Goal: Find specific page/section: Find specific page/section

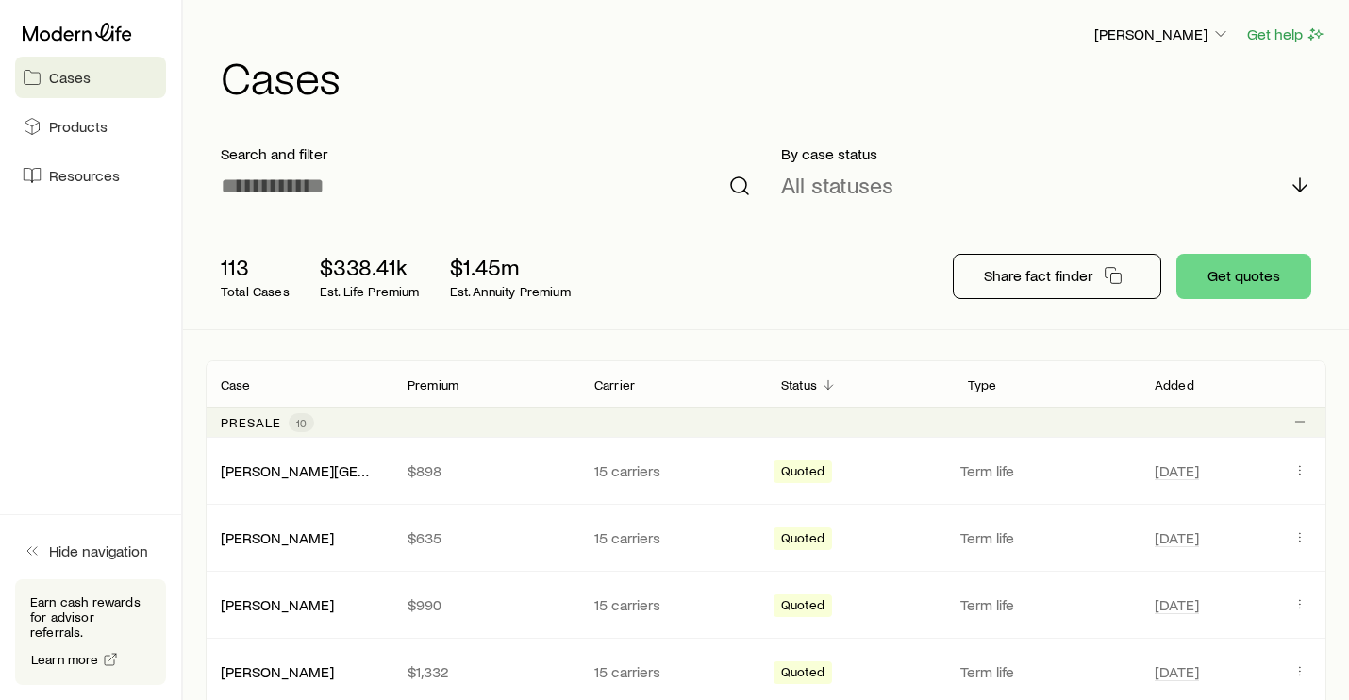
click at [986, 180] on div "All statuses" at bounding box center [1046, 185] width 530 height 45
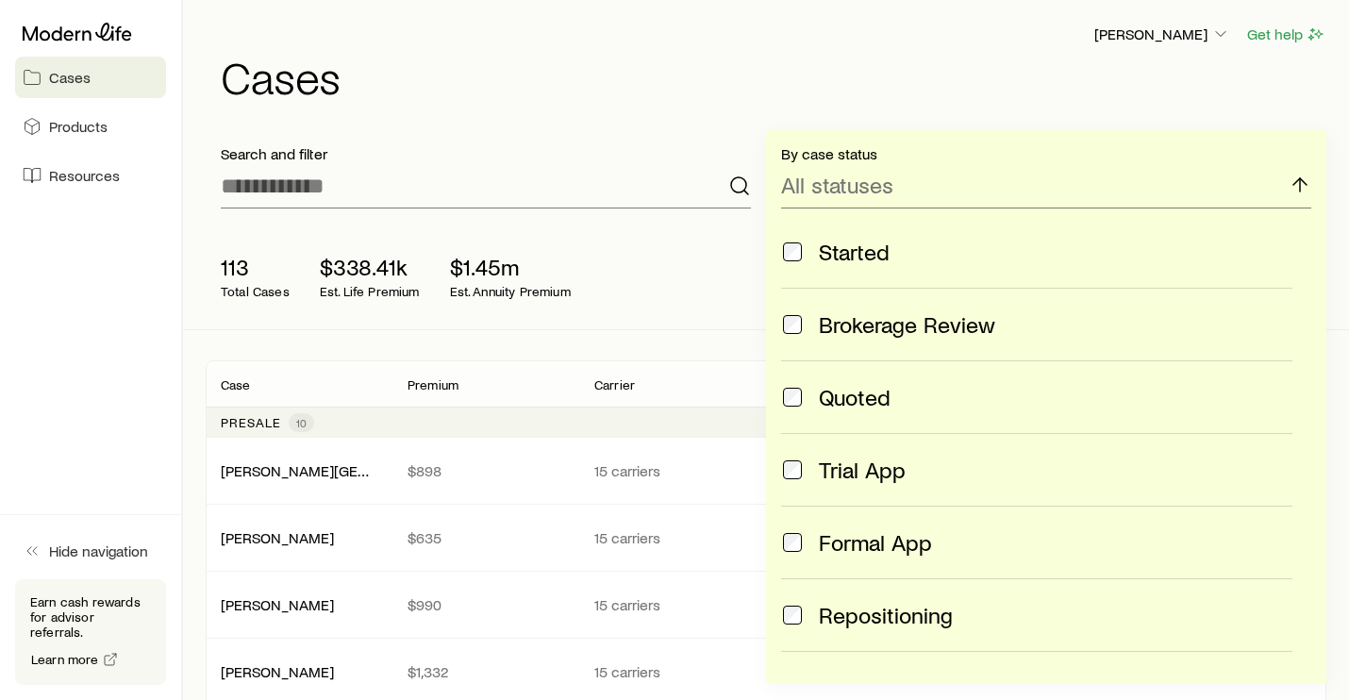
click at [803, 251] on span at bounding box center [792, 252] width 23 height 26
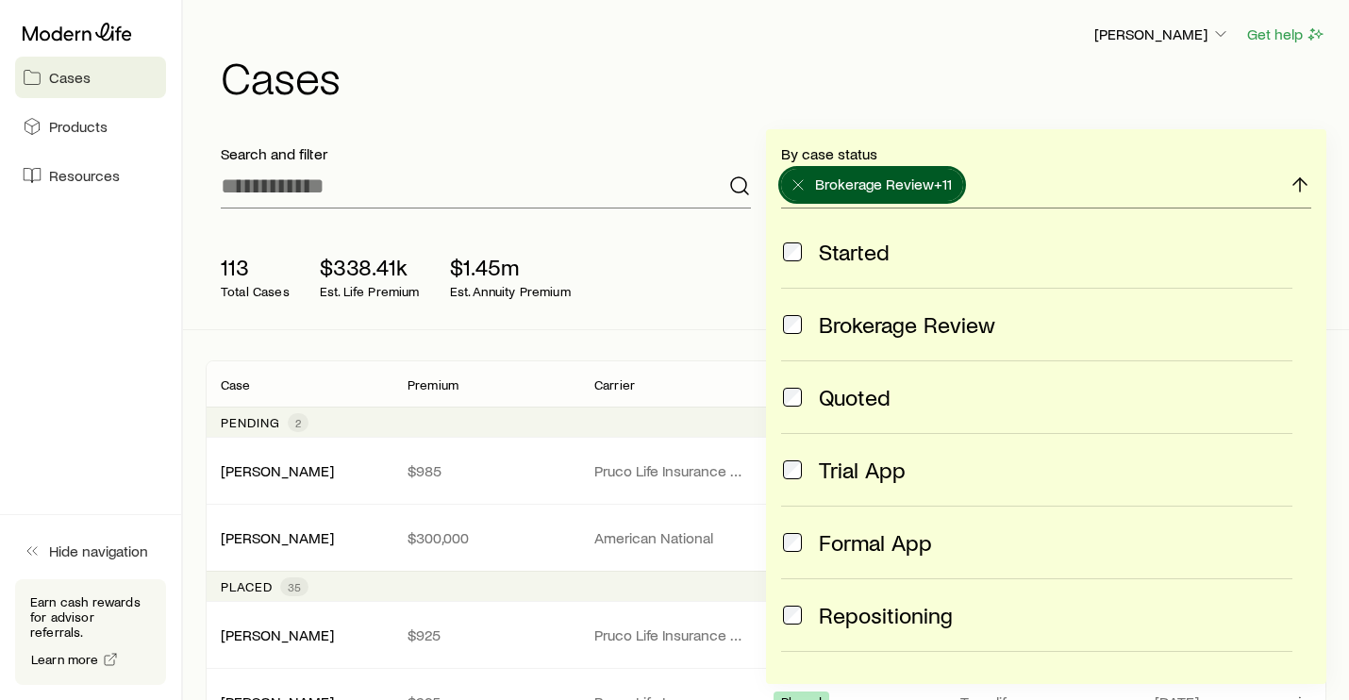
click at [801, 324] on span at bounding box center [792, 324] width 23 height 26
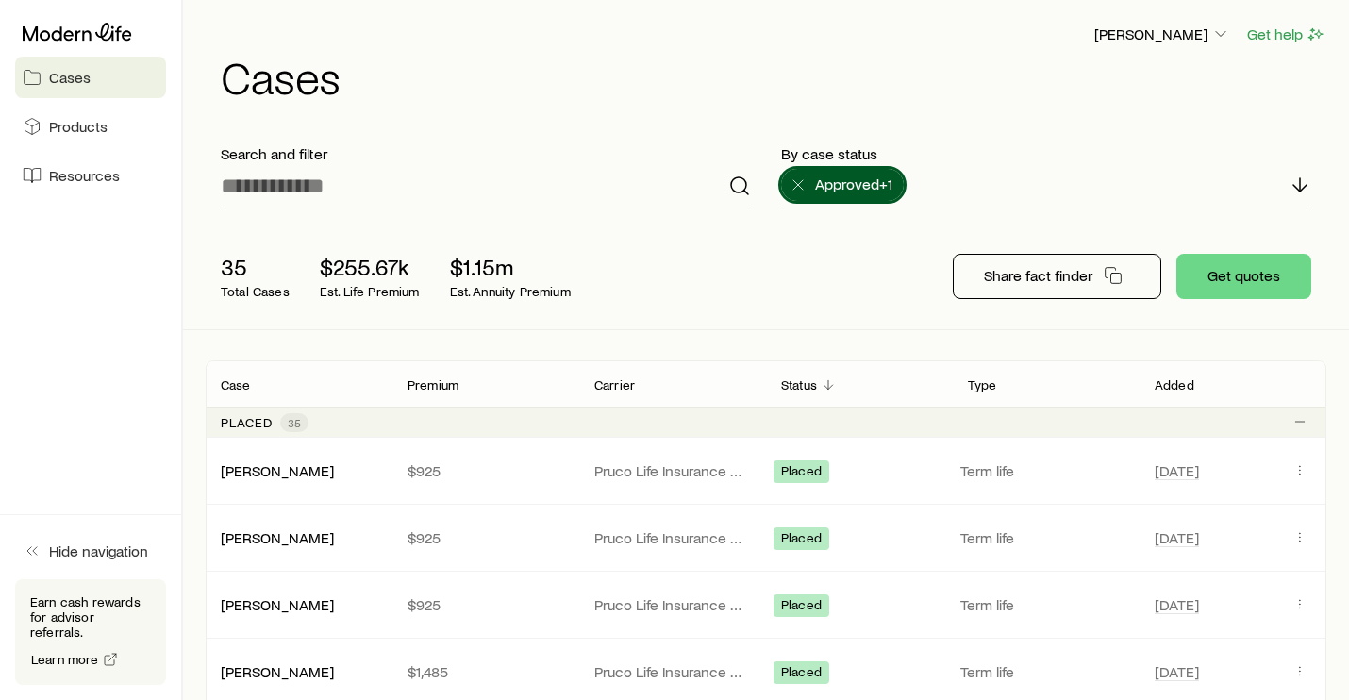
click at [843, 43] on div "[PERSON_NAME] Get help" at bounding box center [774, 35] width 1106 height 24
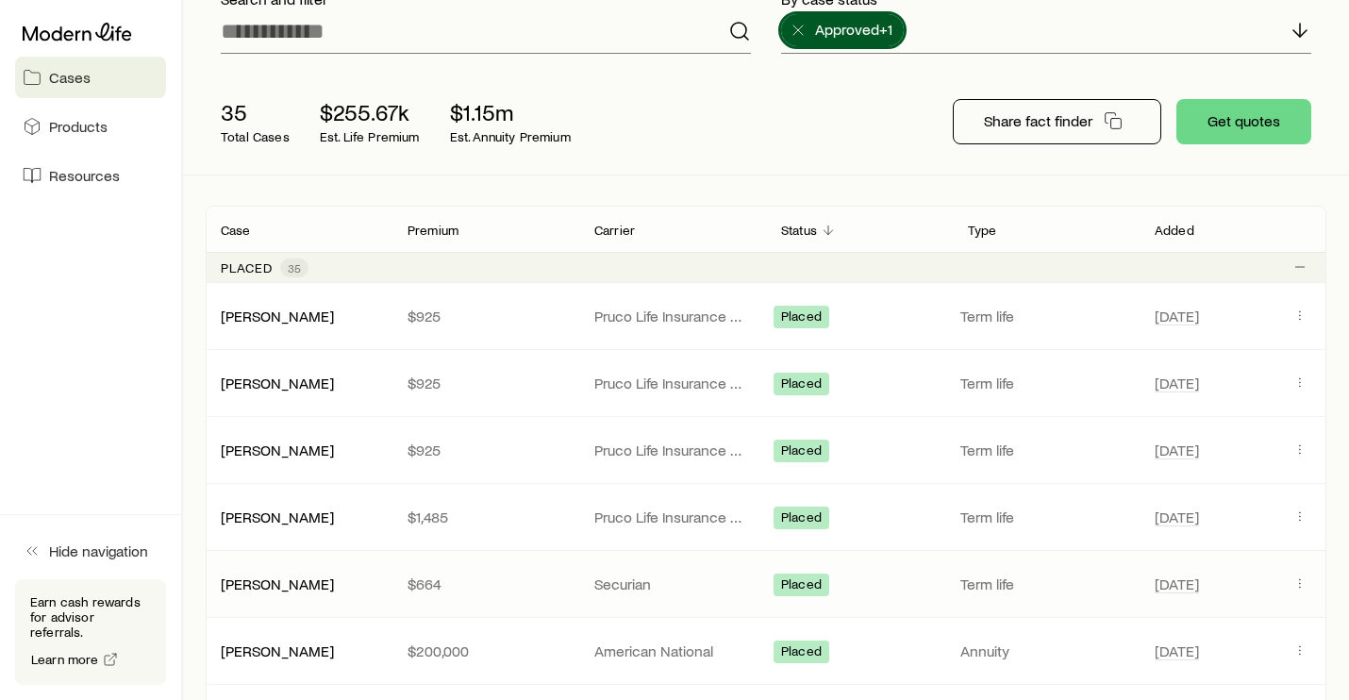
scroll to position [189, 0]
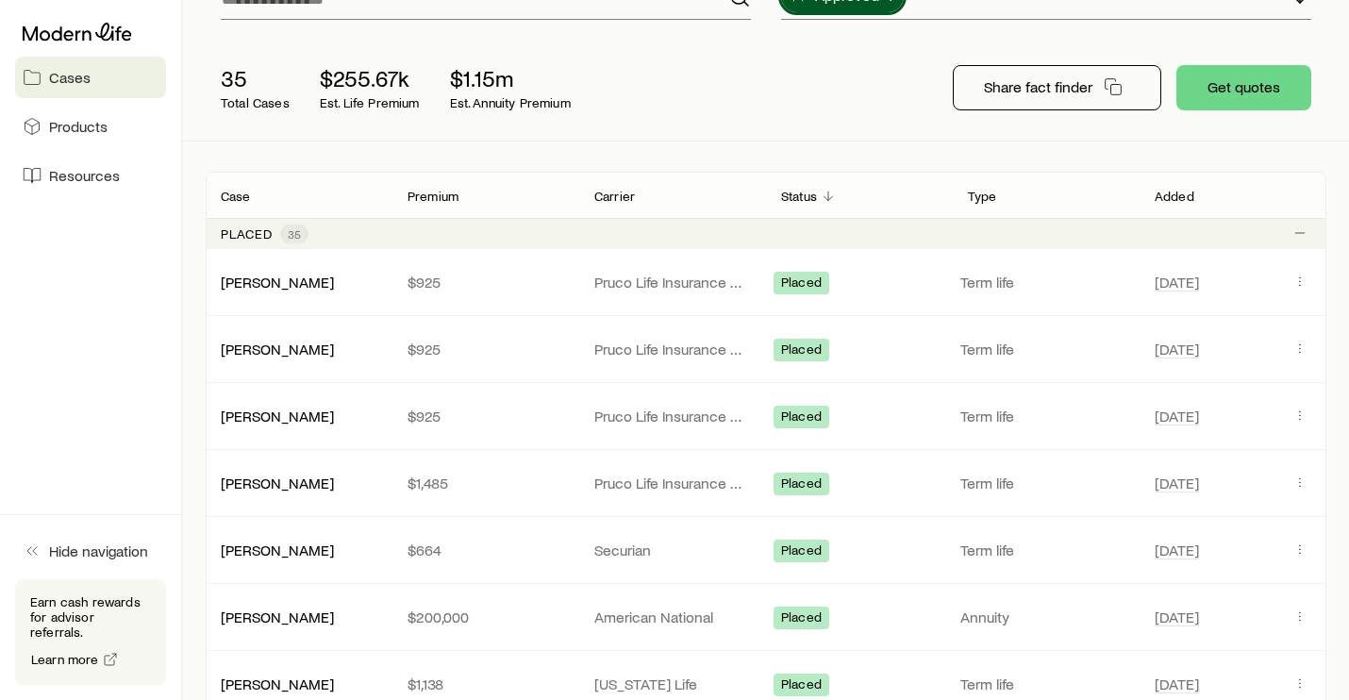
click at [745, 125] on div "35 Total Cases $255.67k Est. Life Premium $1.15m Est. Annuity Premium" at bounding box center [508, 87] width 604 height 75
click at [1294, 281] on icon "Client cases" at bounding box center [1300, 281] width 15 height 15
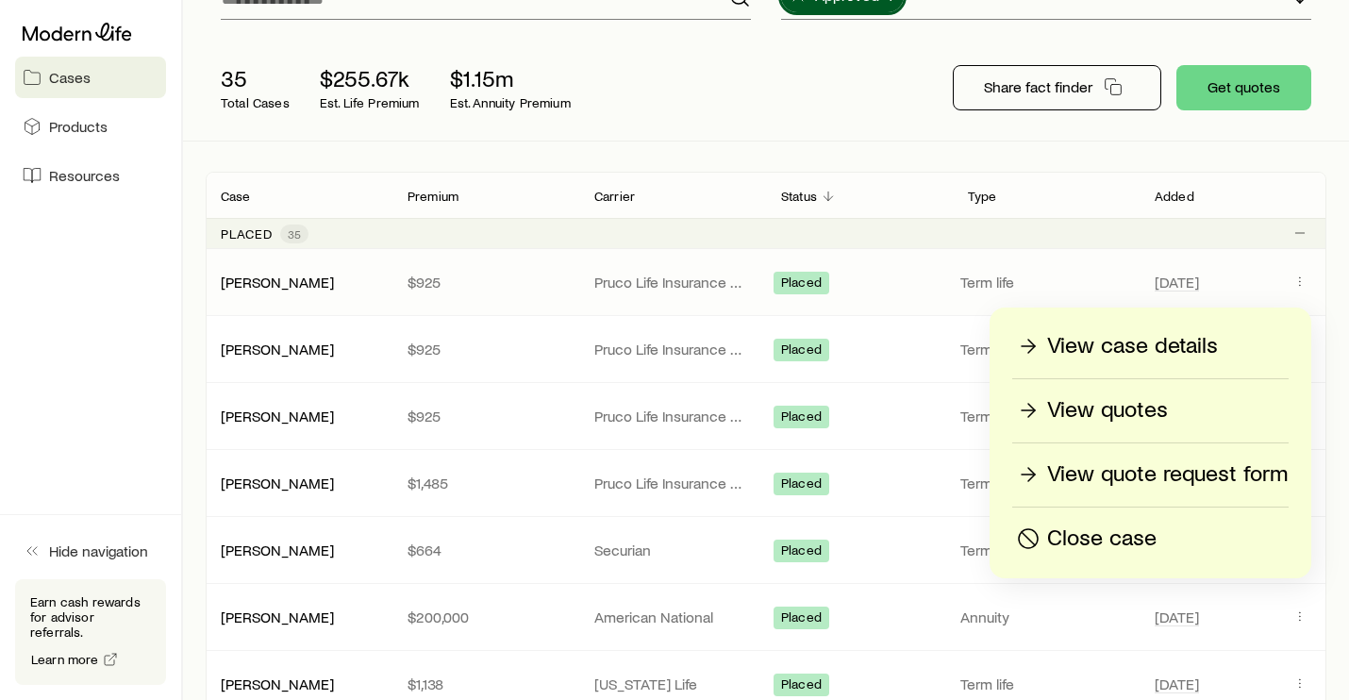
drag, startPoint x: 497, startPoint y: 254, endPoint x: 469, endPoint y: 250, distance: 28.6
click at [495, 252] on div "[PERSON_NAME] $925 Pruco Life Insurance Company Placed Term life [DATE]" at bounding box center [766, 282] width 1121 height 66
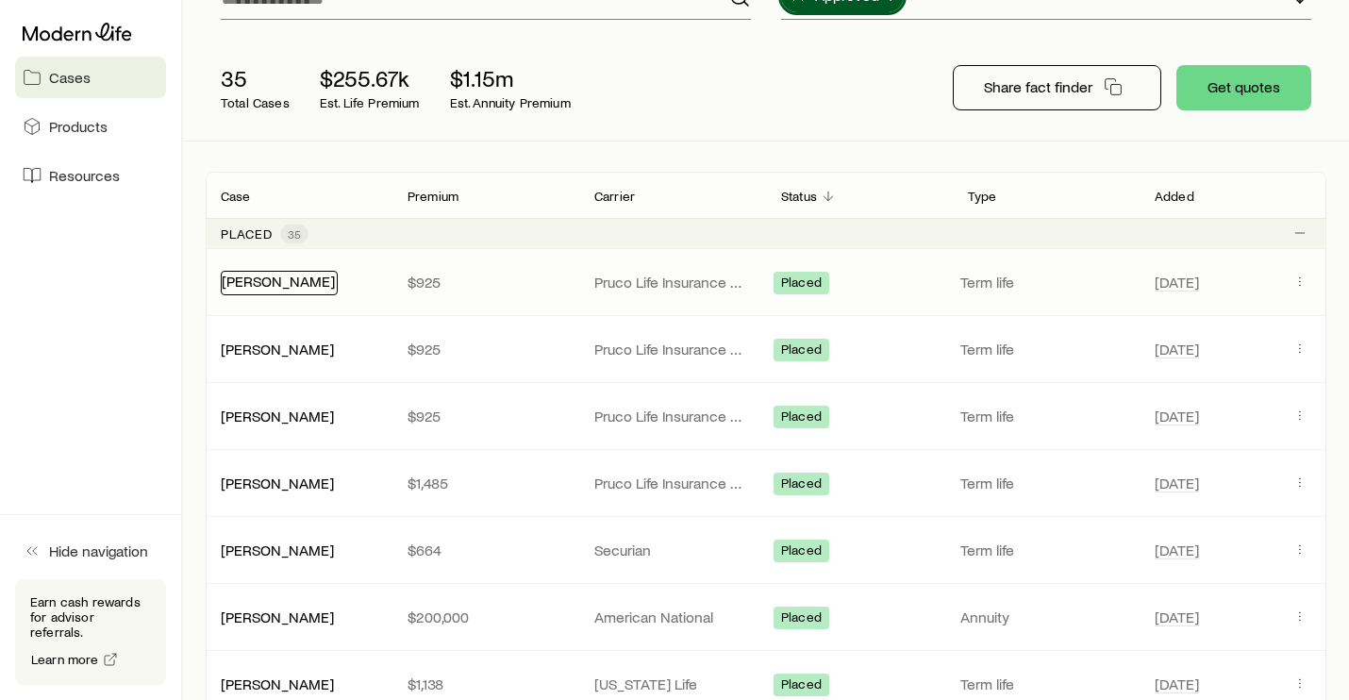
click at [266, 281] on link "[PERSON_NAME]" at bounding box center [278, 281] width 113 height 18
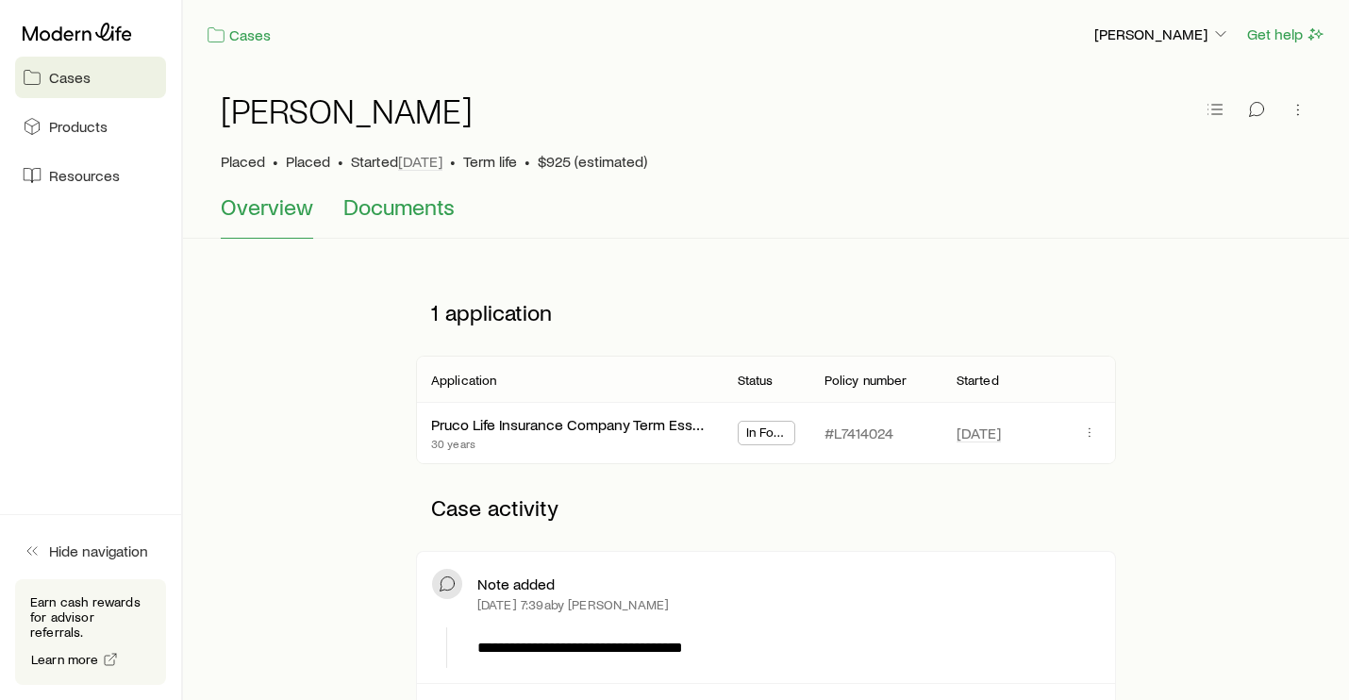
click at [370, 209] on span "Documents" at bounding box center [398, 206] width 111 height 26
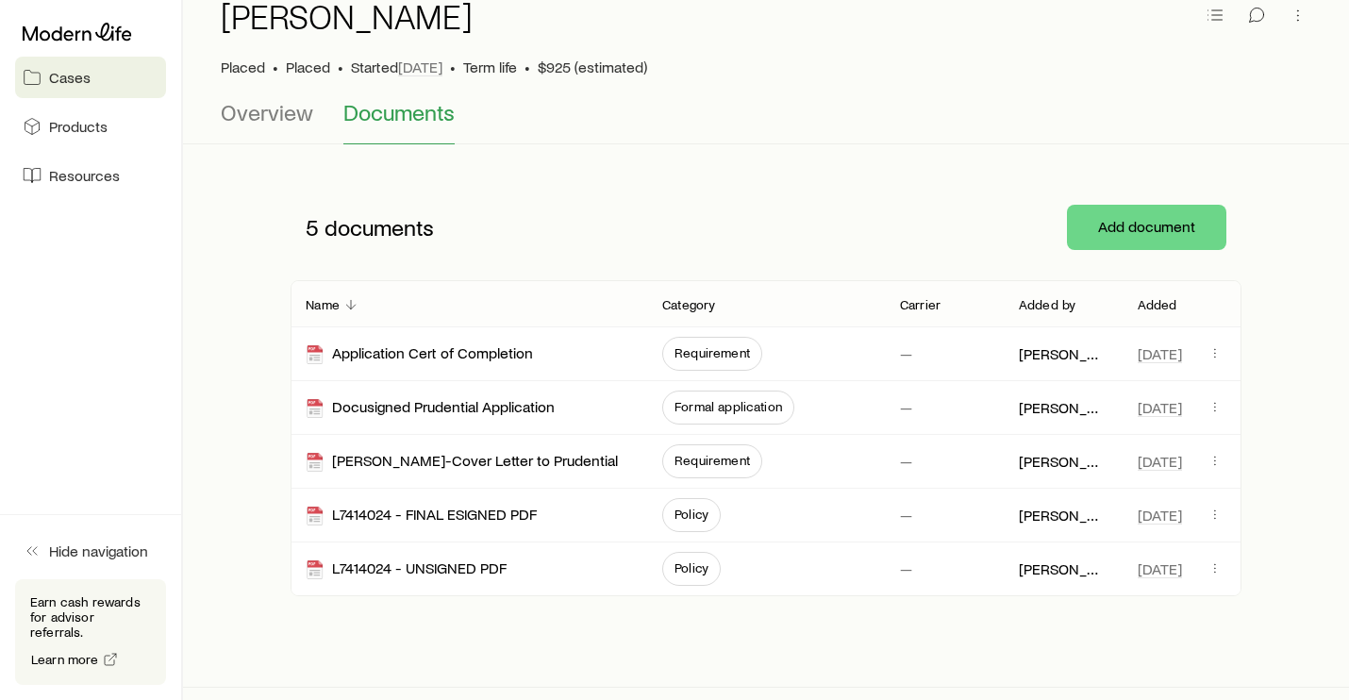
scroll to position [127, 0]
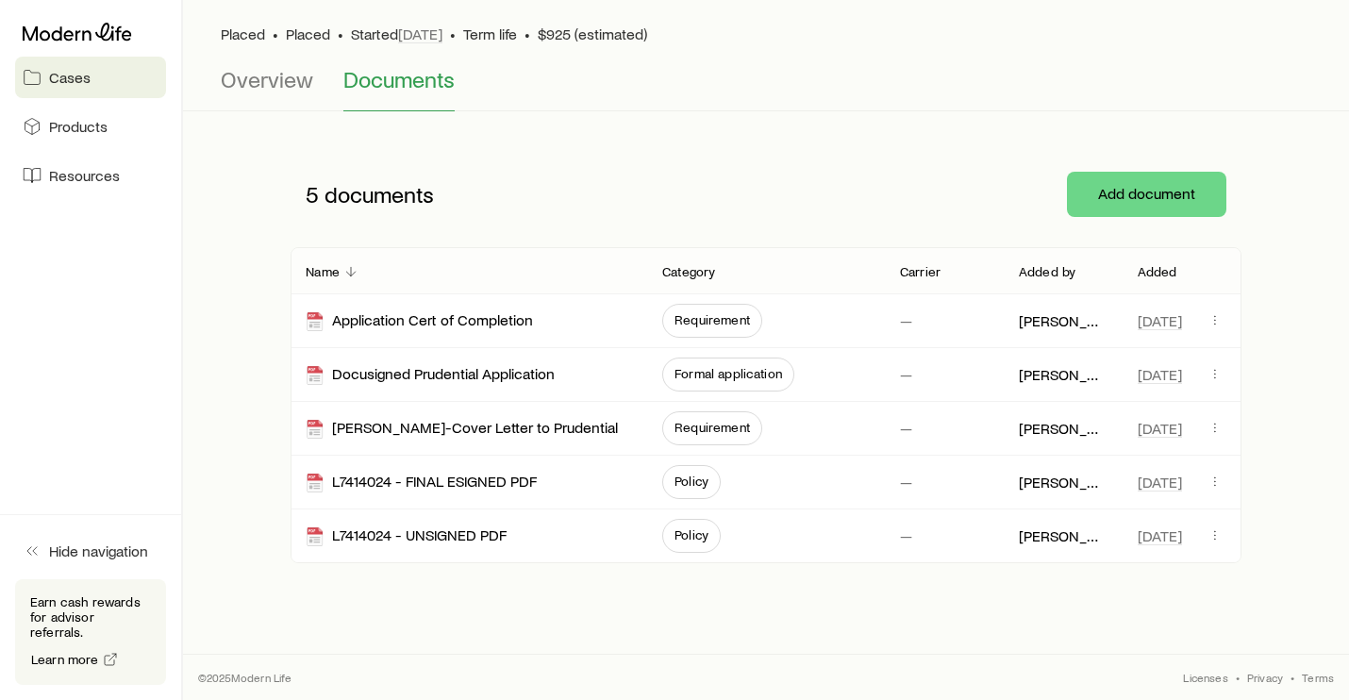
drag, startPoint x: 490, startPoint y: 518, endPoint x: 556, endPoint y: 604, distance: 108.3
click at [587, 630] on div "Cases [PERSON_NAME] Get help [PERSON_NAME] Placed • Placed • Started [DATE] • T…" at bounding box center [674, 286] width 1349 height 827
click at [524, 580] on div "[PERSON_NAME] Placed • Placed • Started [DATE] • Term life • $925 (estimated) O…" at bounding box center [766, 268] width 1166 height 652
click at [1216, 479] on icon "button" at bounding box center [1215, 481] width 15 height 15
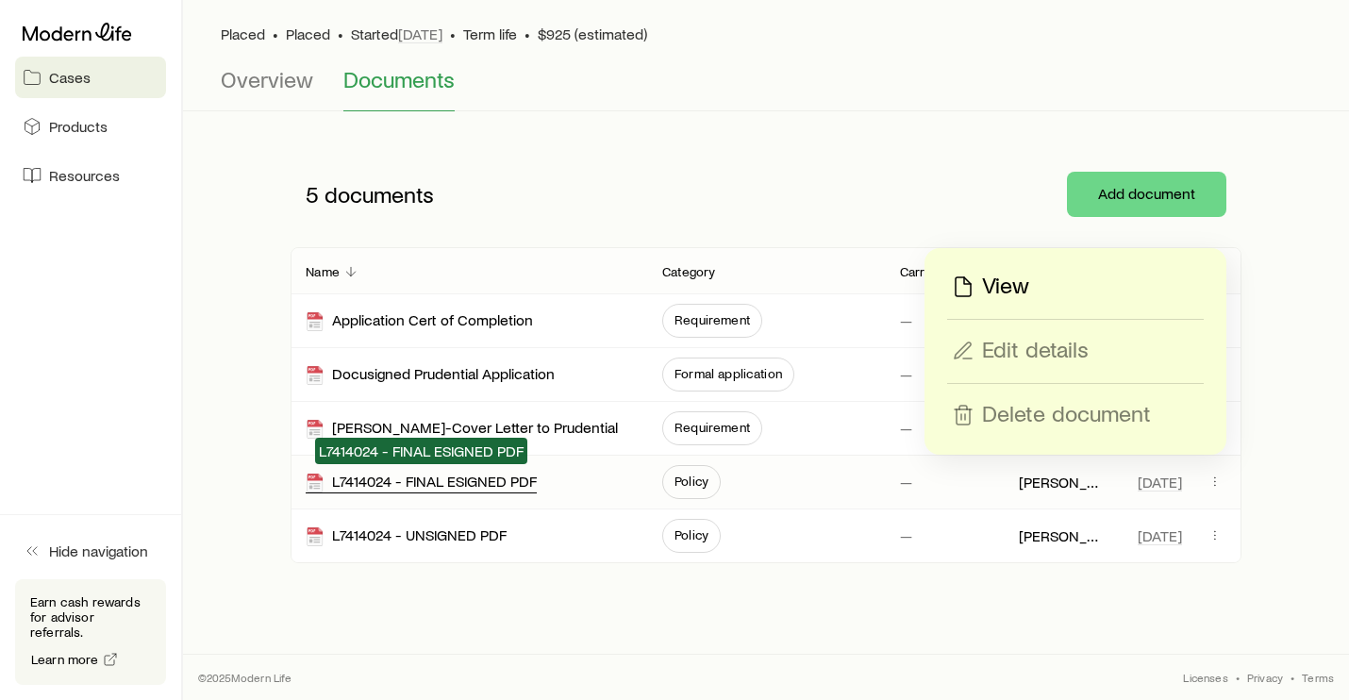
click at [491, 477] on div "L7414024 - FINAL ESIGNED PDF" at bounding box center [421, 483] width 231 height 22
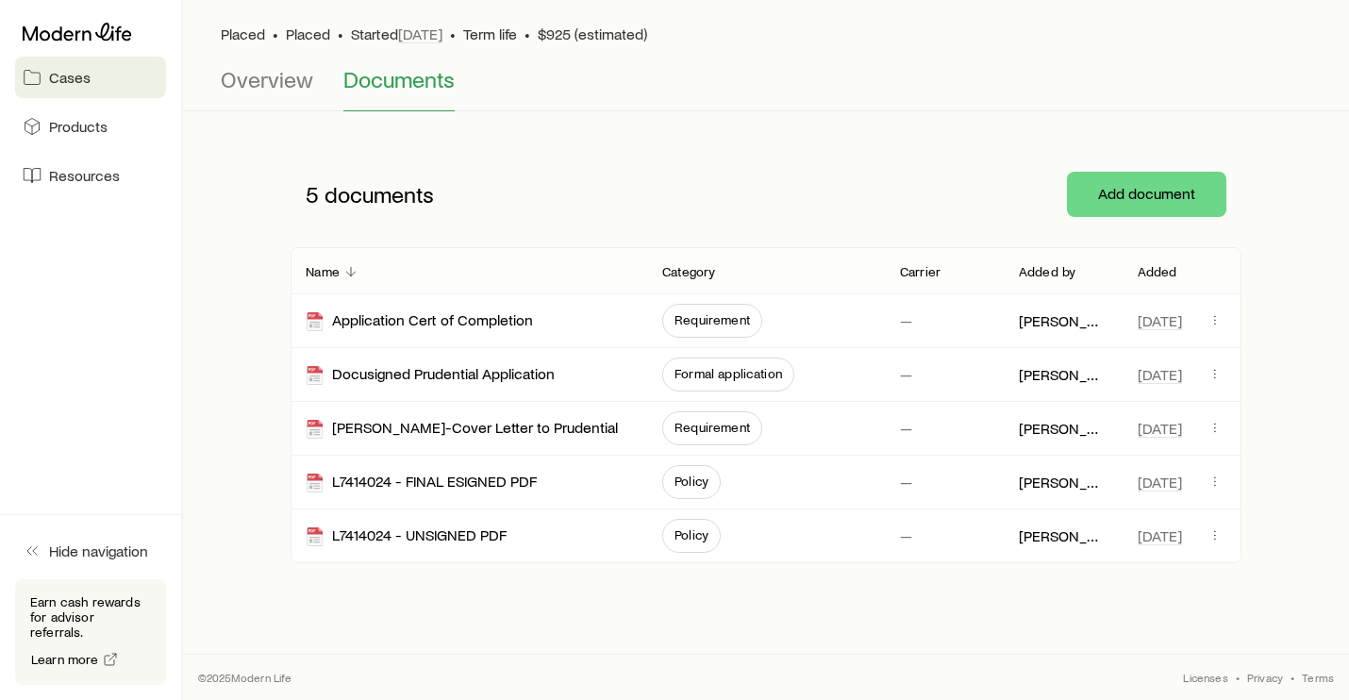
click at [870, 92] on div "Overview Documents" at bounding box center [766, 88] width 1091 height 45
click at [275, 86] on span "Overview" at bounding box center [267, 79] width 92 height 26
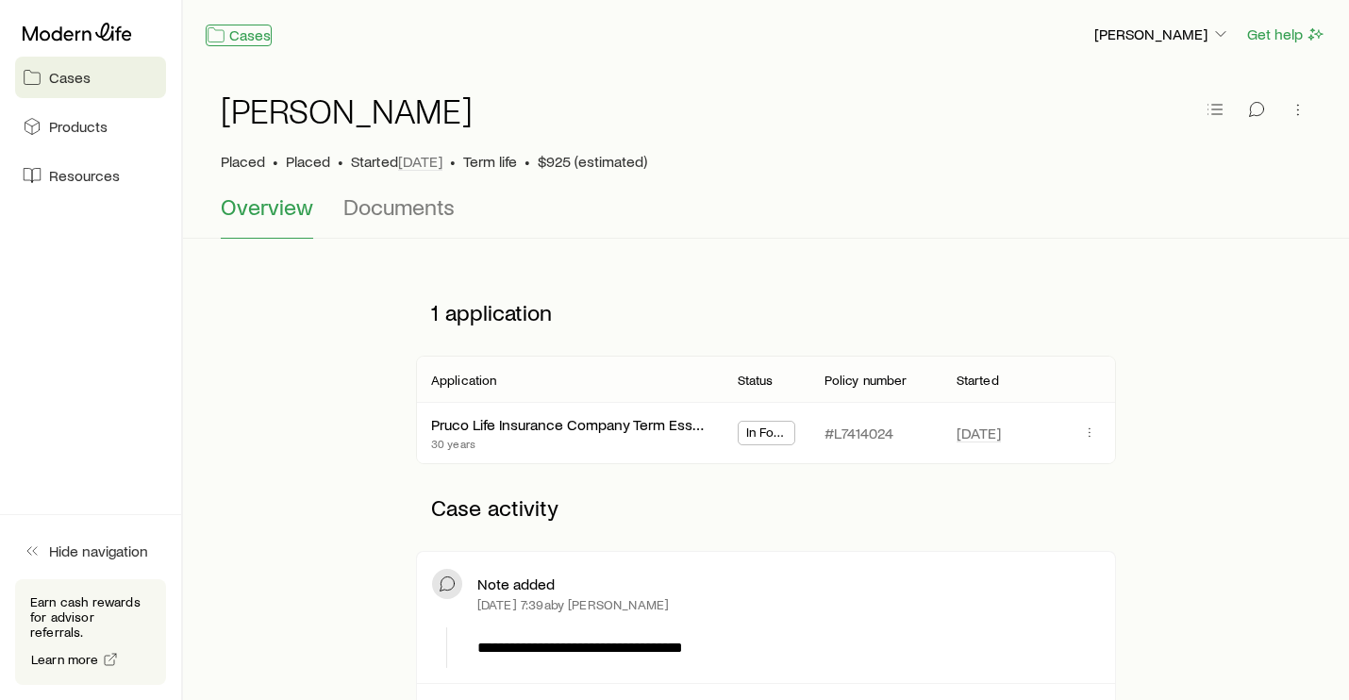
click at [241, 39] on link "Cases" at bounding box center [239, 36] width 66 height 22
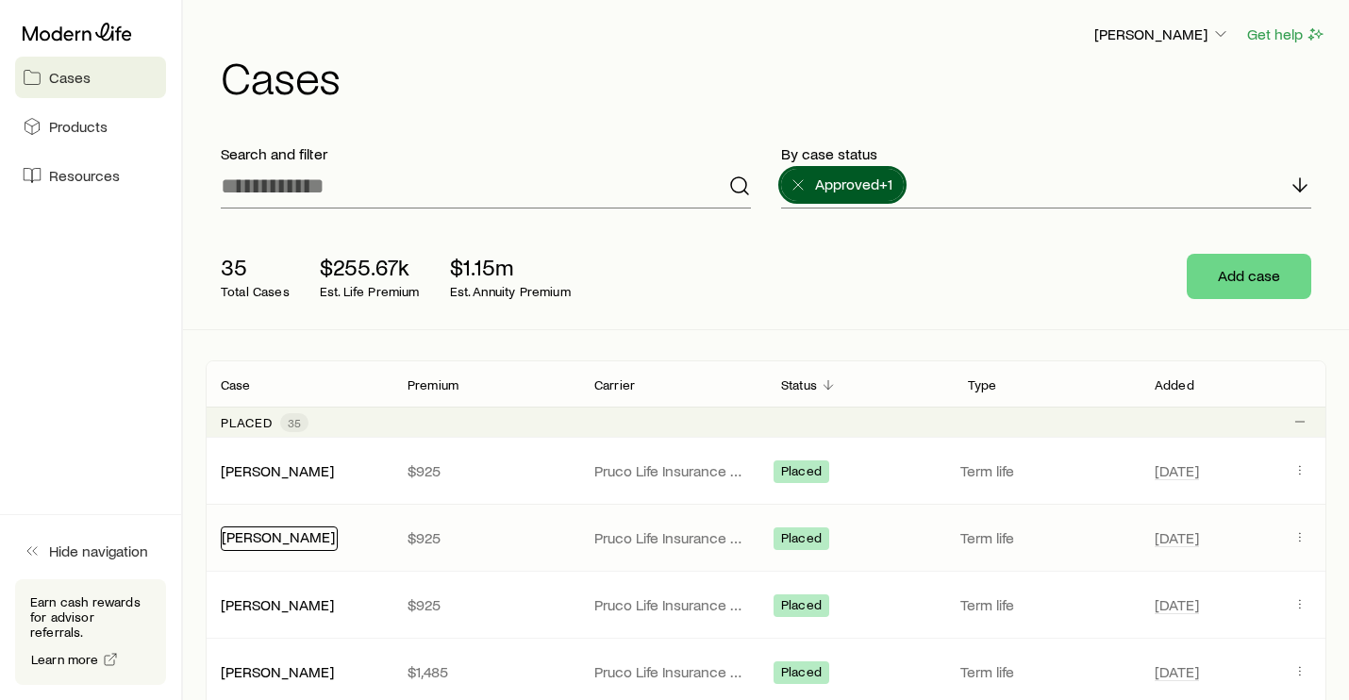
click at [281, 535] on link "[PERSON_NAME]" at bounding box center [278, 536] width 113 height 18
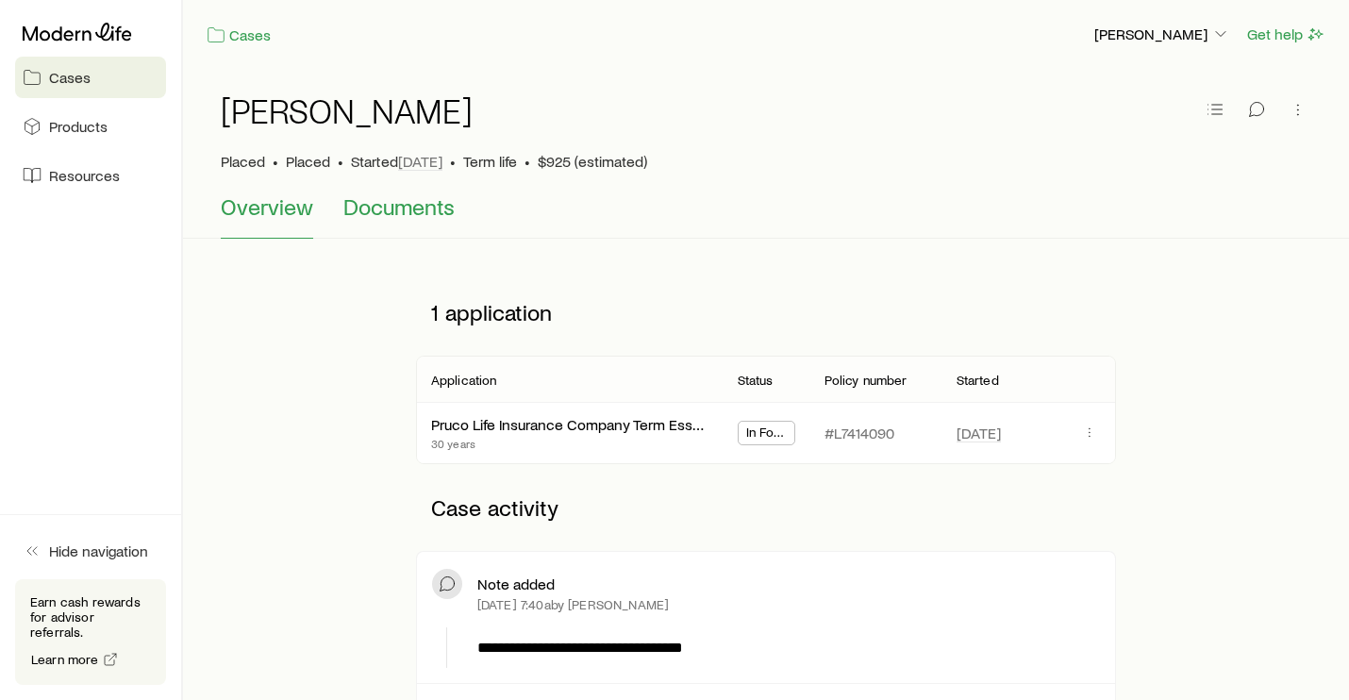
click at [409, 202] on span "Documents" at bounding box center [398, 206] width 111 height 26
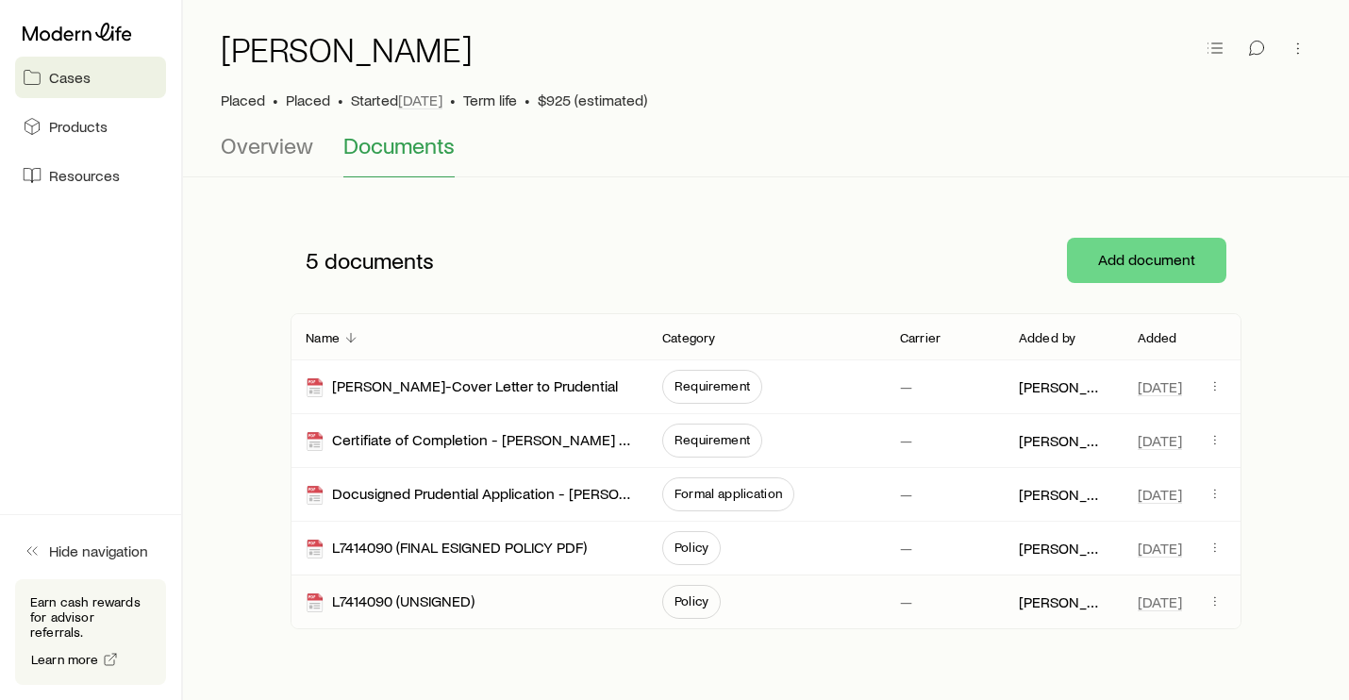
scroll to position [94, 0]
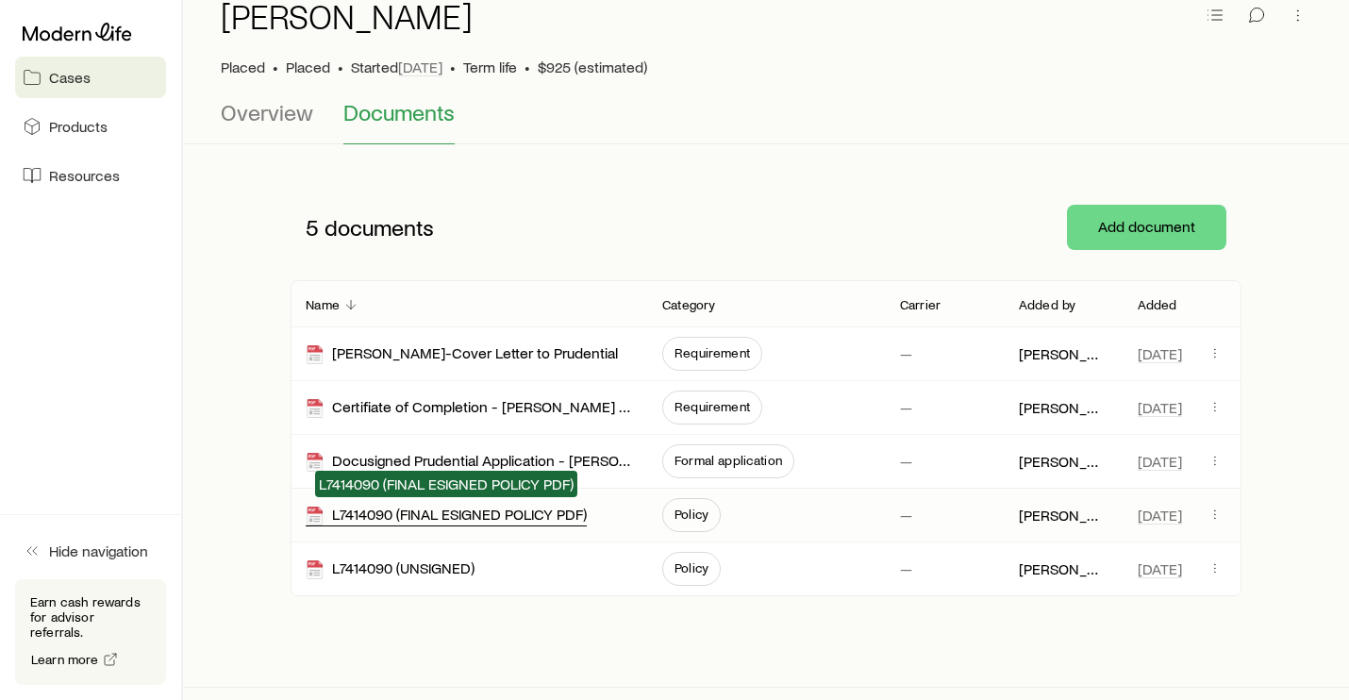
click at [502, 520] on div "L7414090 (FINAL ESIGNED POLICY PDF)" at bounding box center [446, 516] width 281 height 22
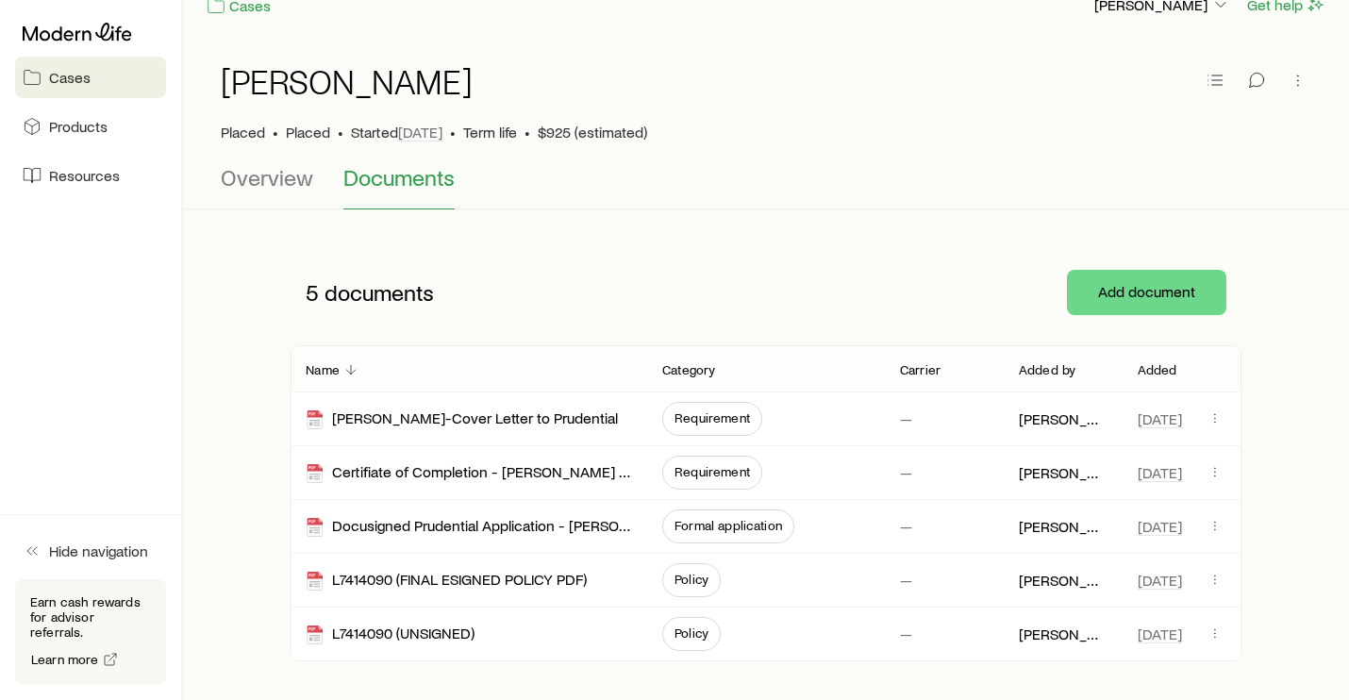
scroll to position [0, 0]
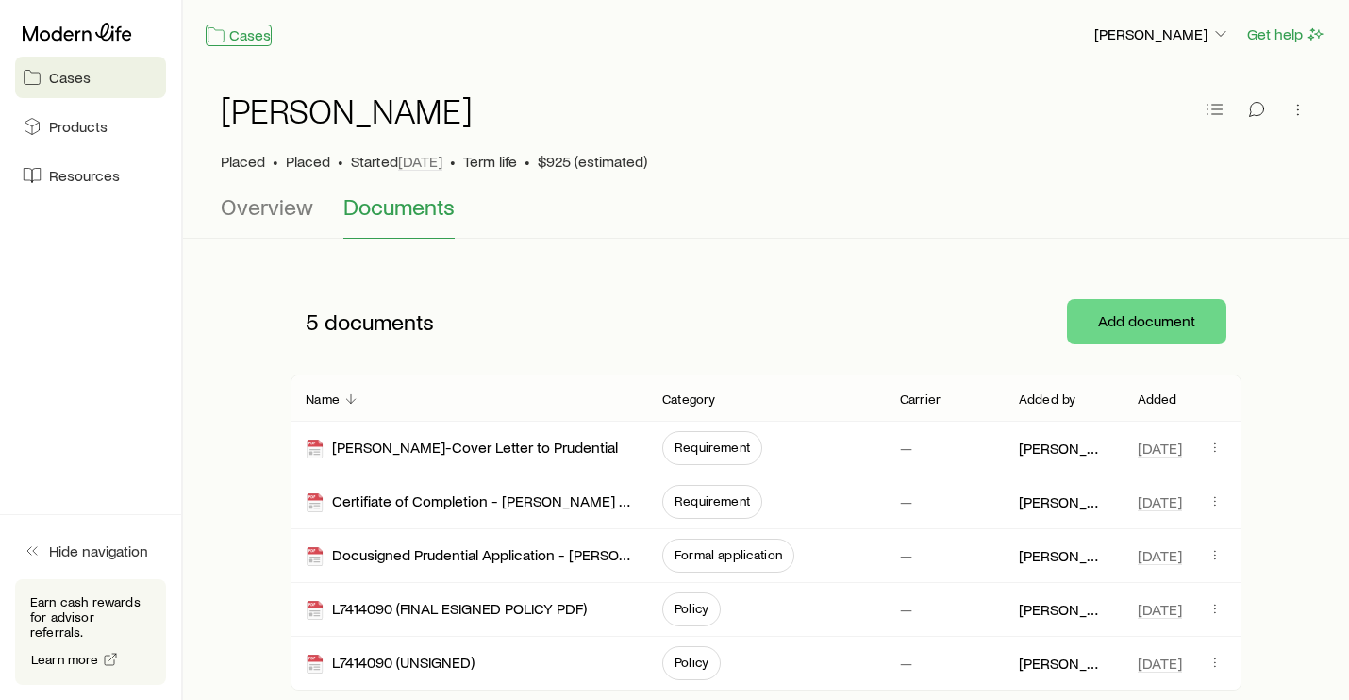
click at [232, 32] on link "Cases" at bounding box center [239, 36] width 66 height 22
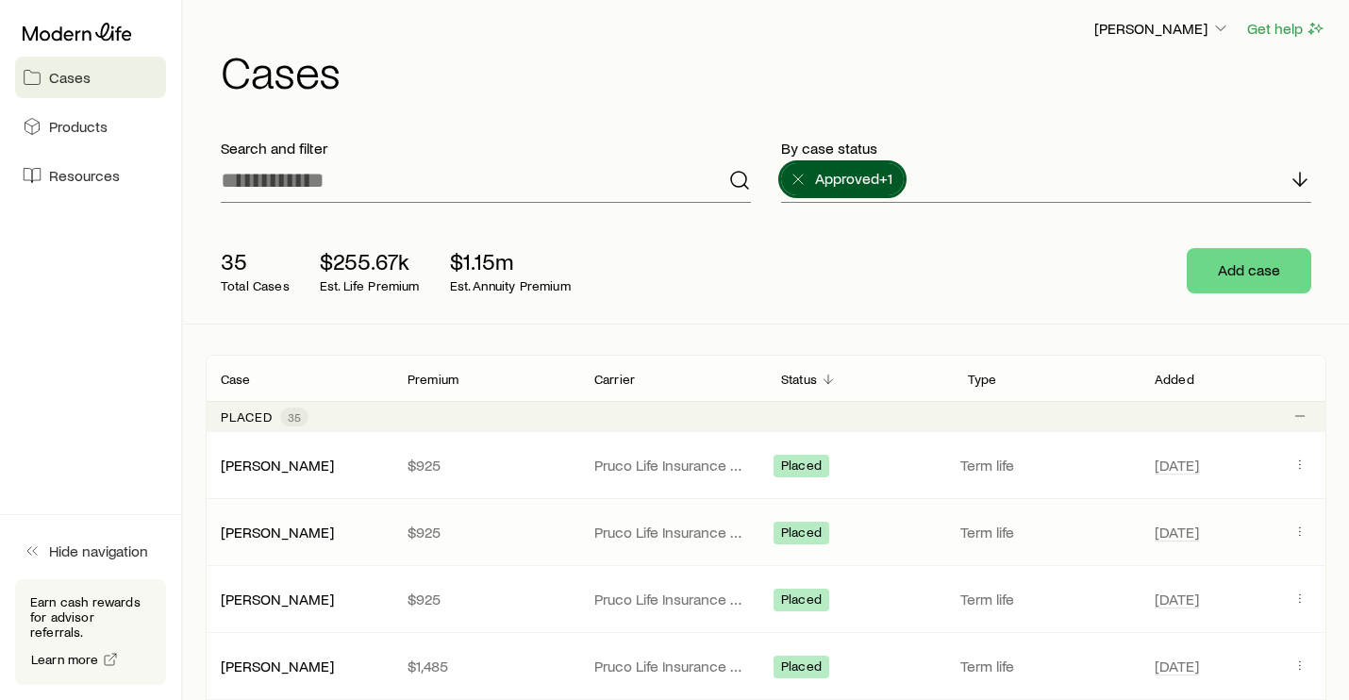
scroll to position [94, 0]
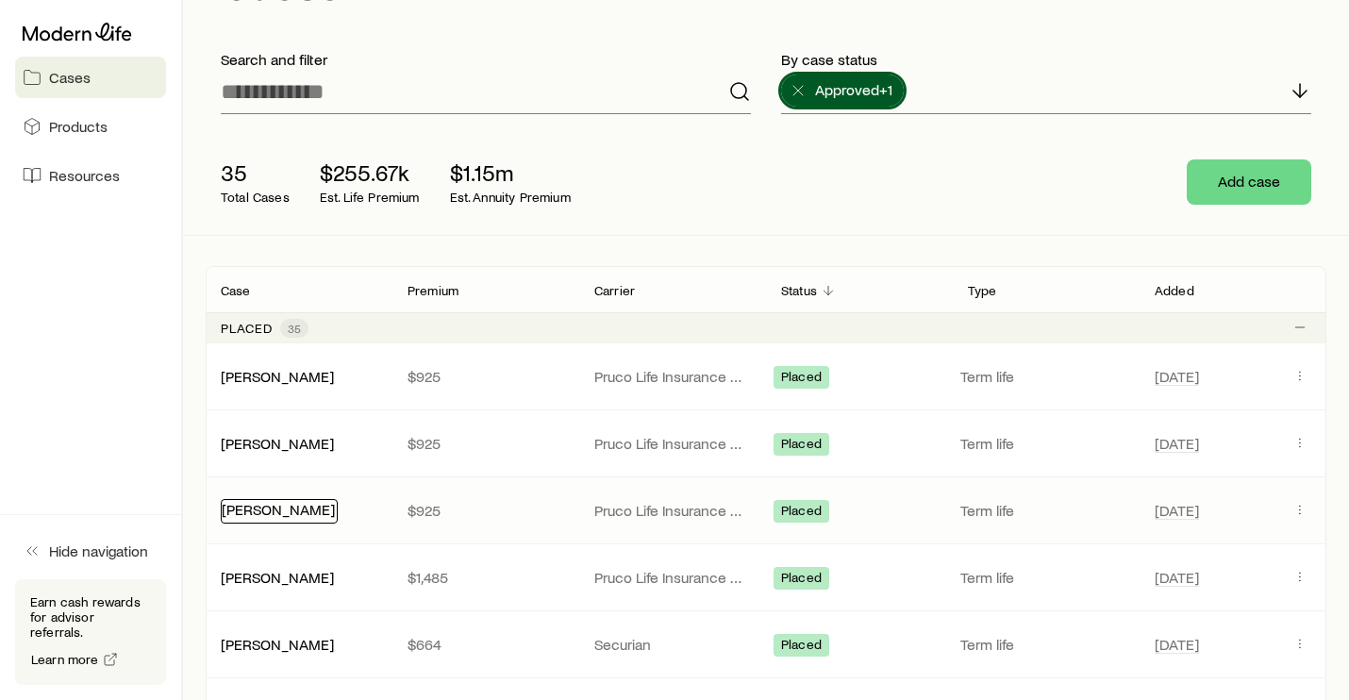
click at [278, 509] on link "[PERSON_NAME]" at bounding box center [278, 509] width 113 height 18
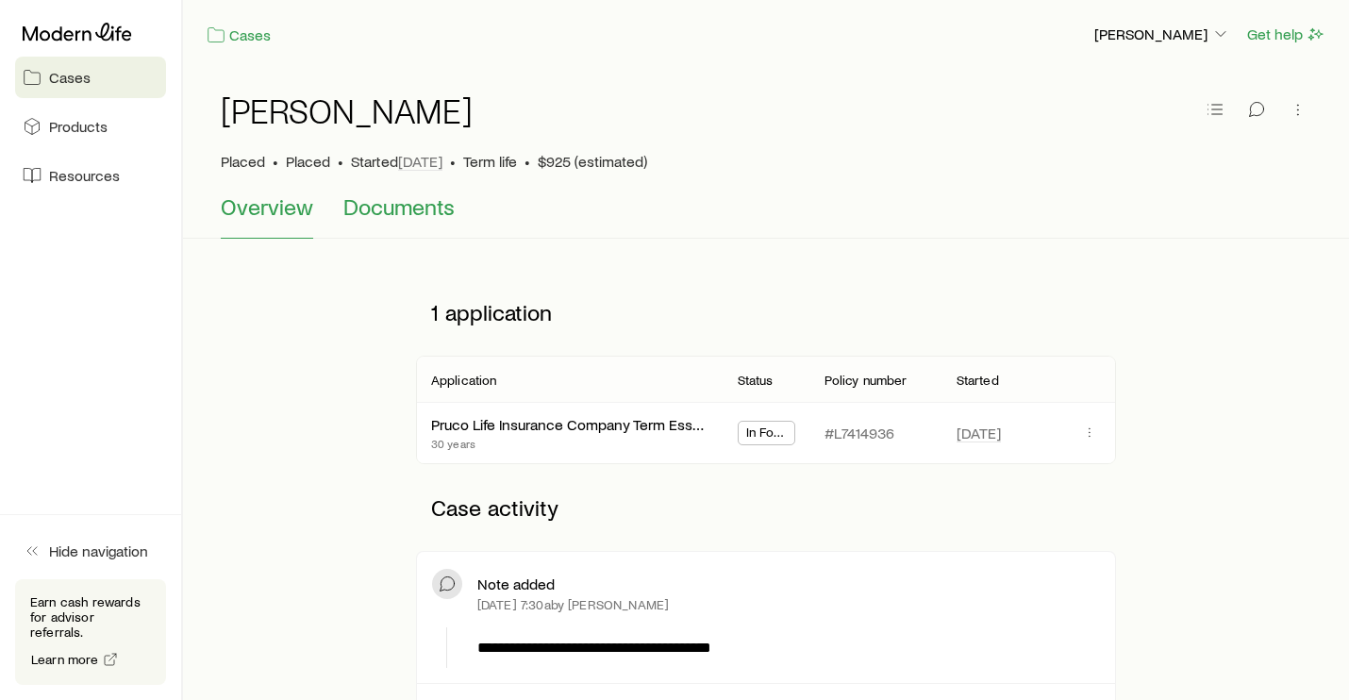
click at [396, 206] on span "Documents" at bounding box center [398, 206] width 111 height 26
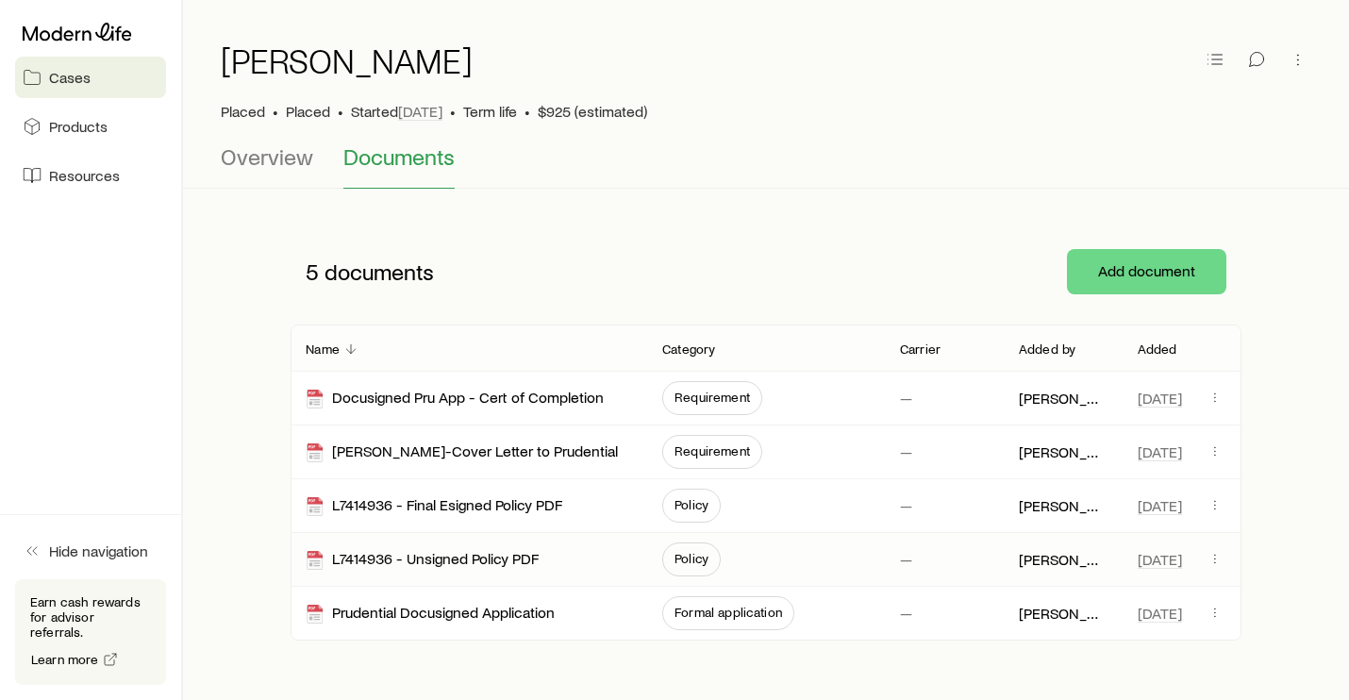
scroll to position [94, 0]
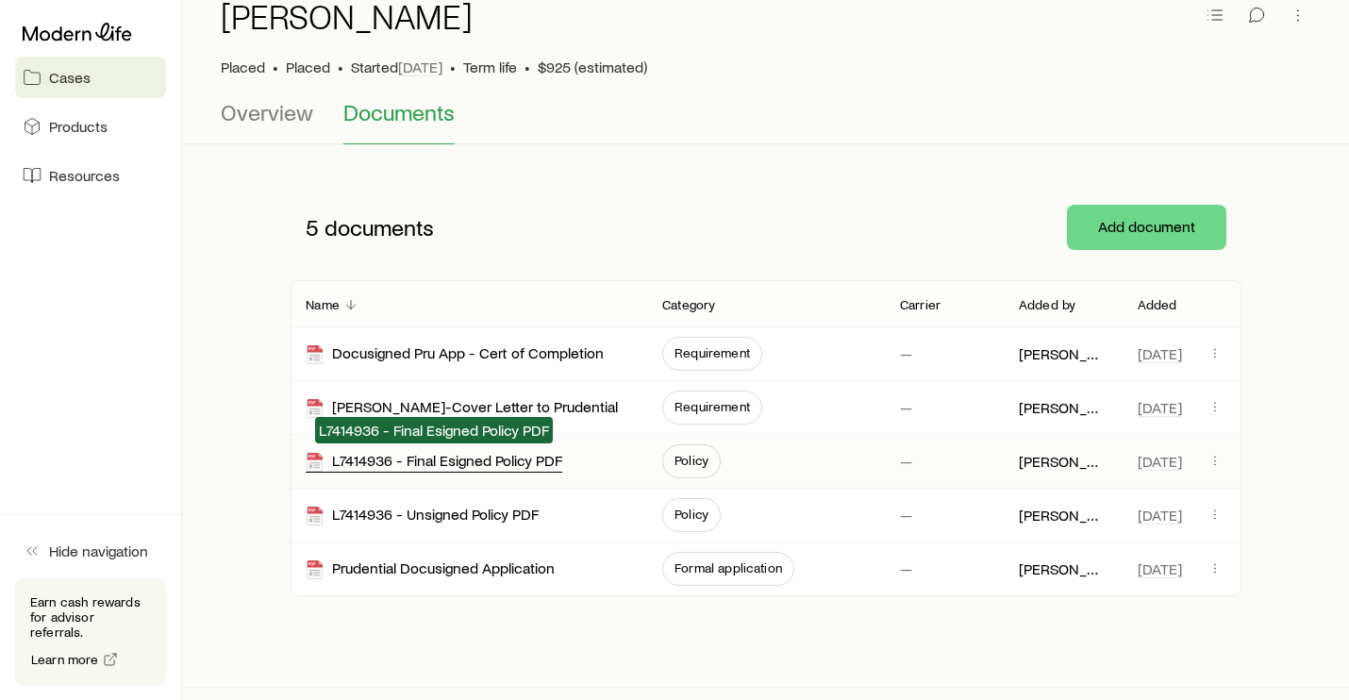
click at [533, 462] on div "L7414936 - Final Esigned Policy PDF" at bounding box center [434, 462] width 257 height 22
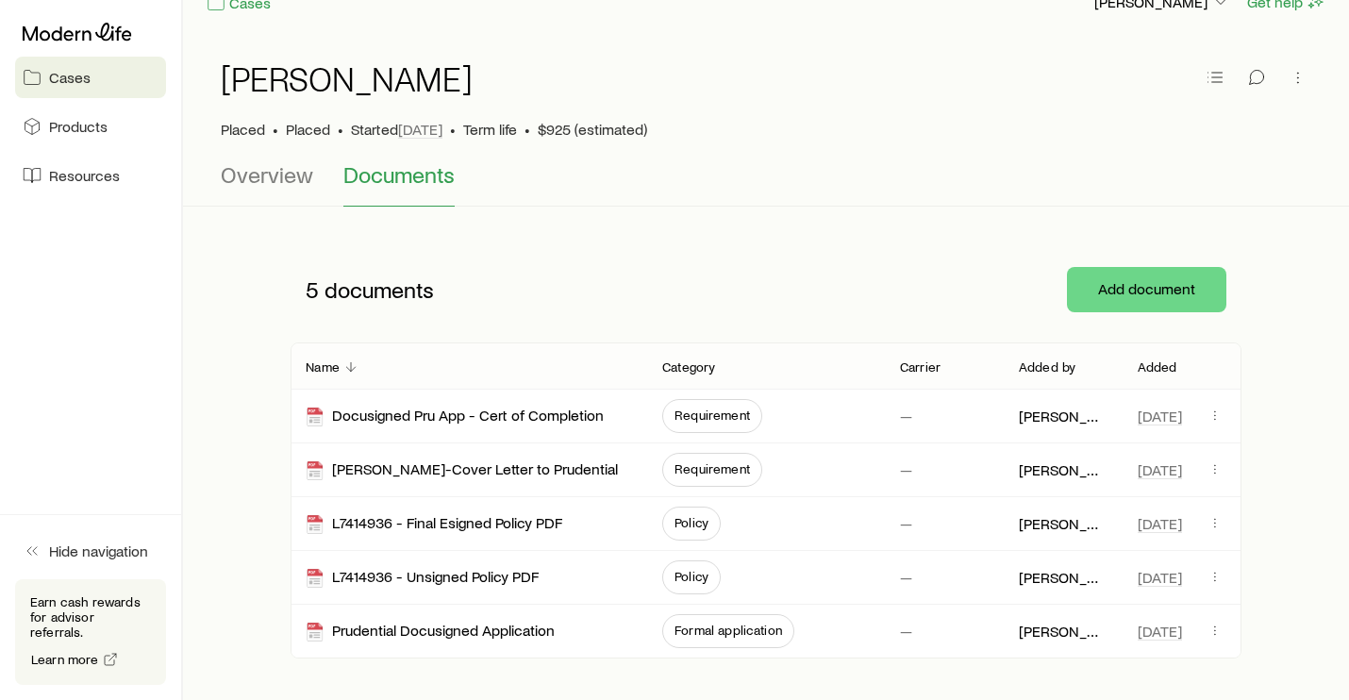
scroll to position [0, 0]
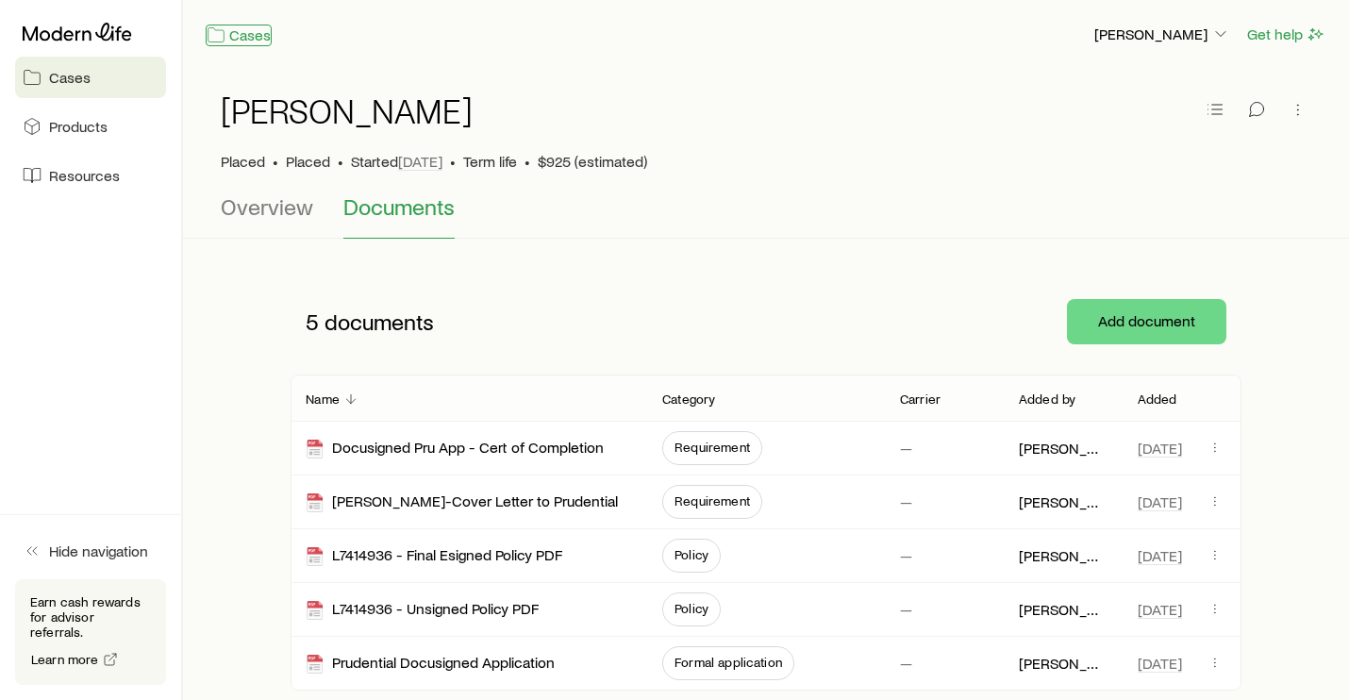
click at [243, 30] on link "Cases" at bounding box center [239, 36] width 66 height 22
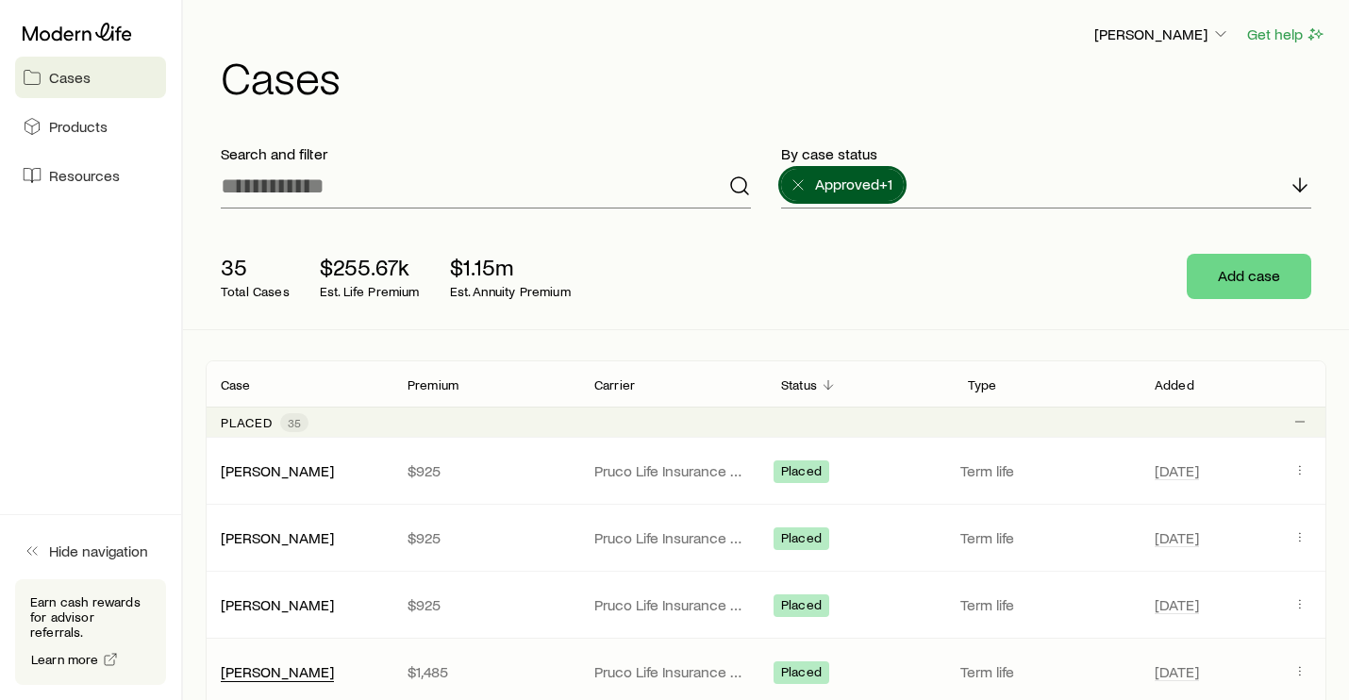
scroll to position [94, 0]
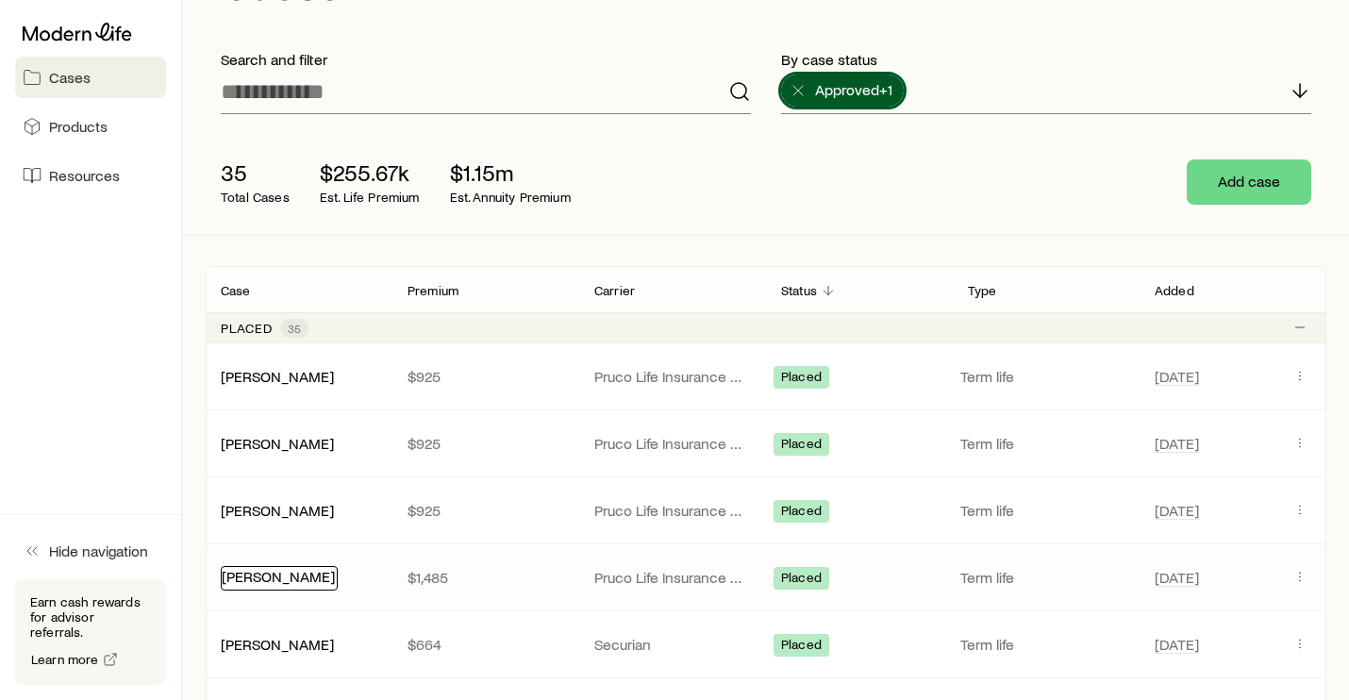
click at [260, 583] on link "[PERSON_NAME]" at bounding box center [278, 576] width 113 height 18
